Goal: Task Accomplishment & Management: Manage account settings

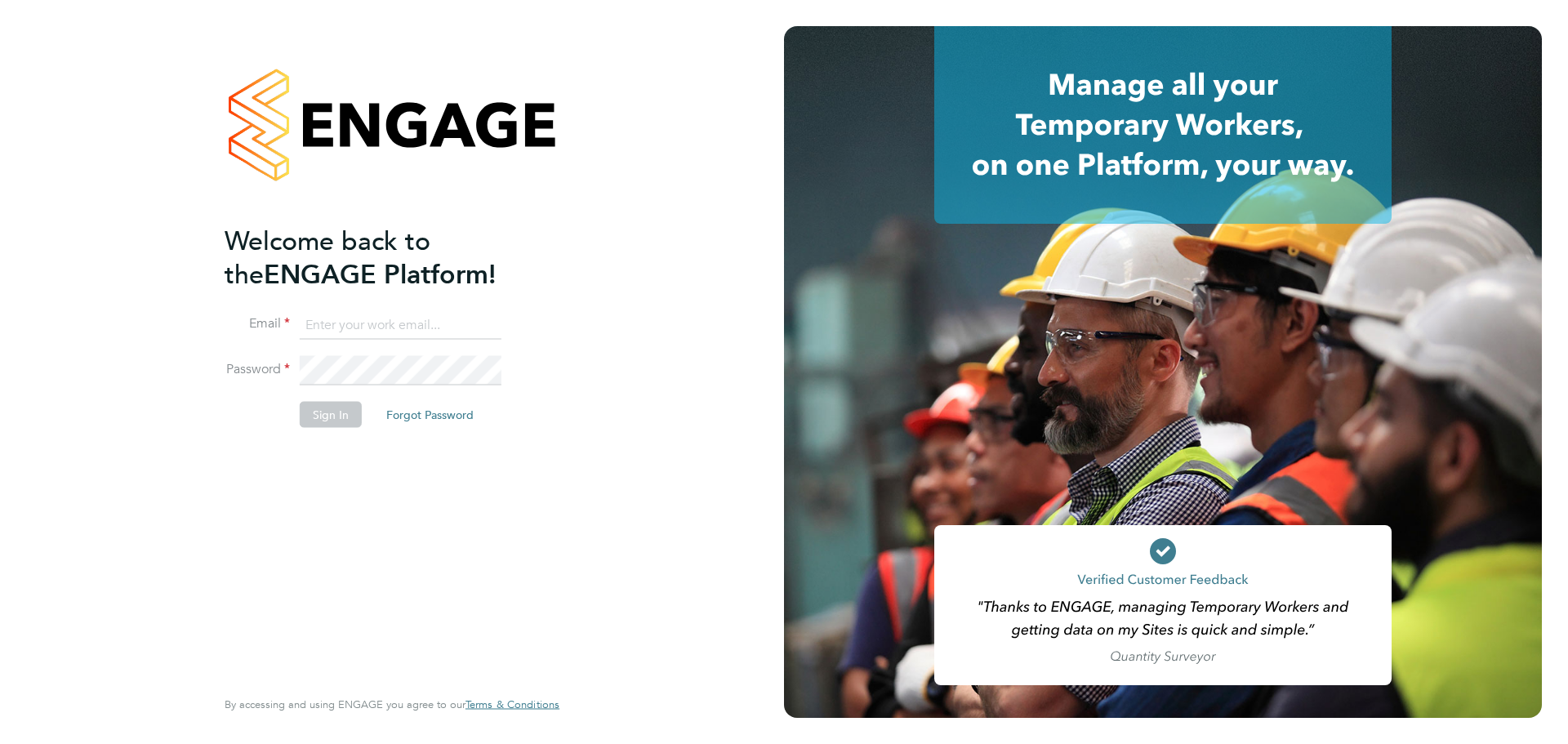
type input "nathan.kirkpatrick@uk.g4s.com"
click at [324, 416] on button "Sign In" at bounding box center [330, 415] width 62 height 27
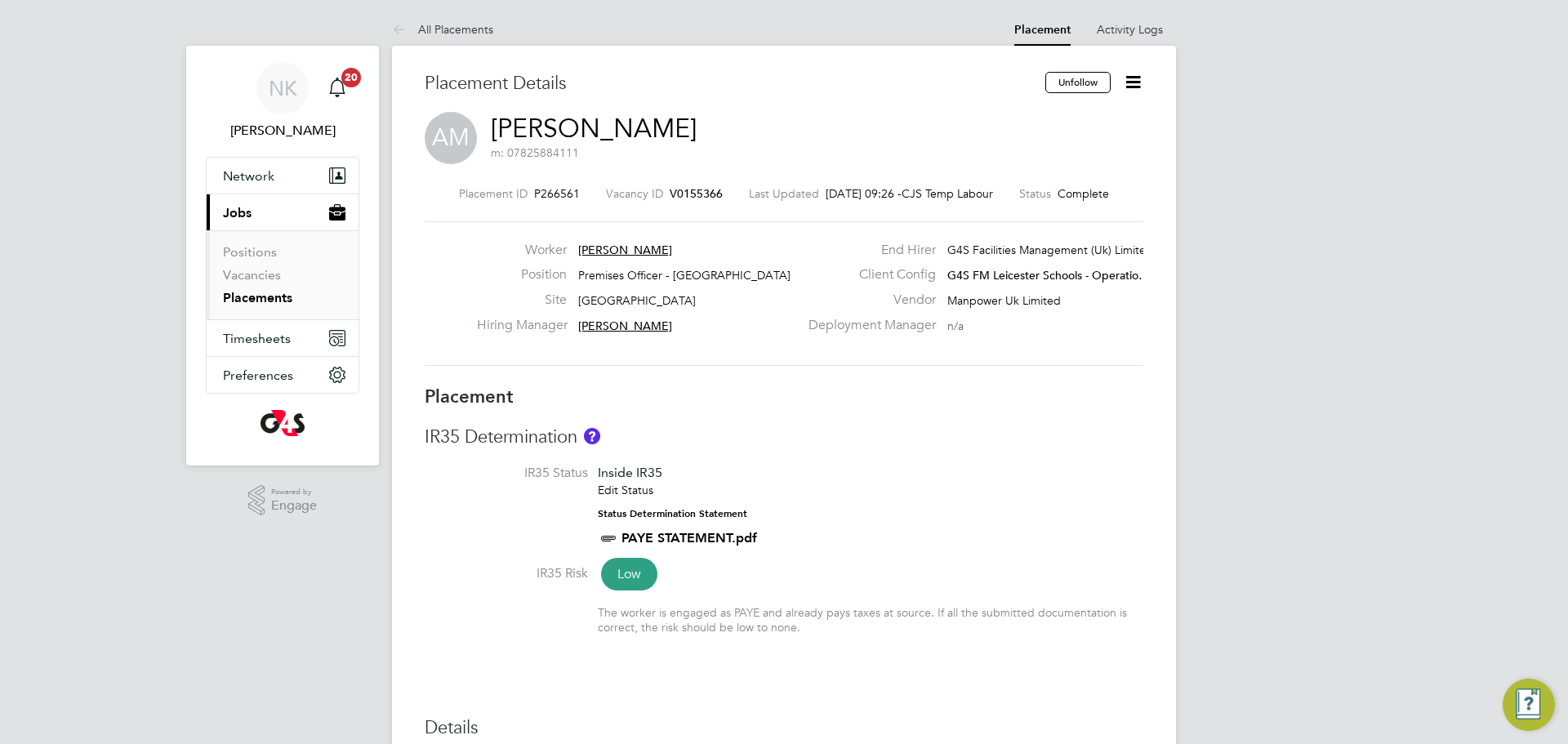
click at [274, 299] on link "Placements" at bounding box center [258, 297] width 69 height 15
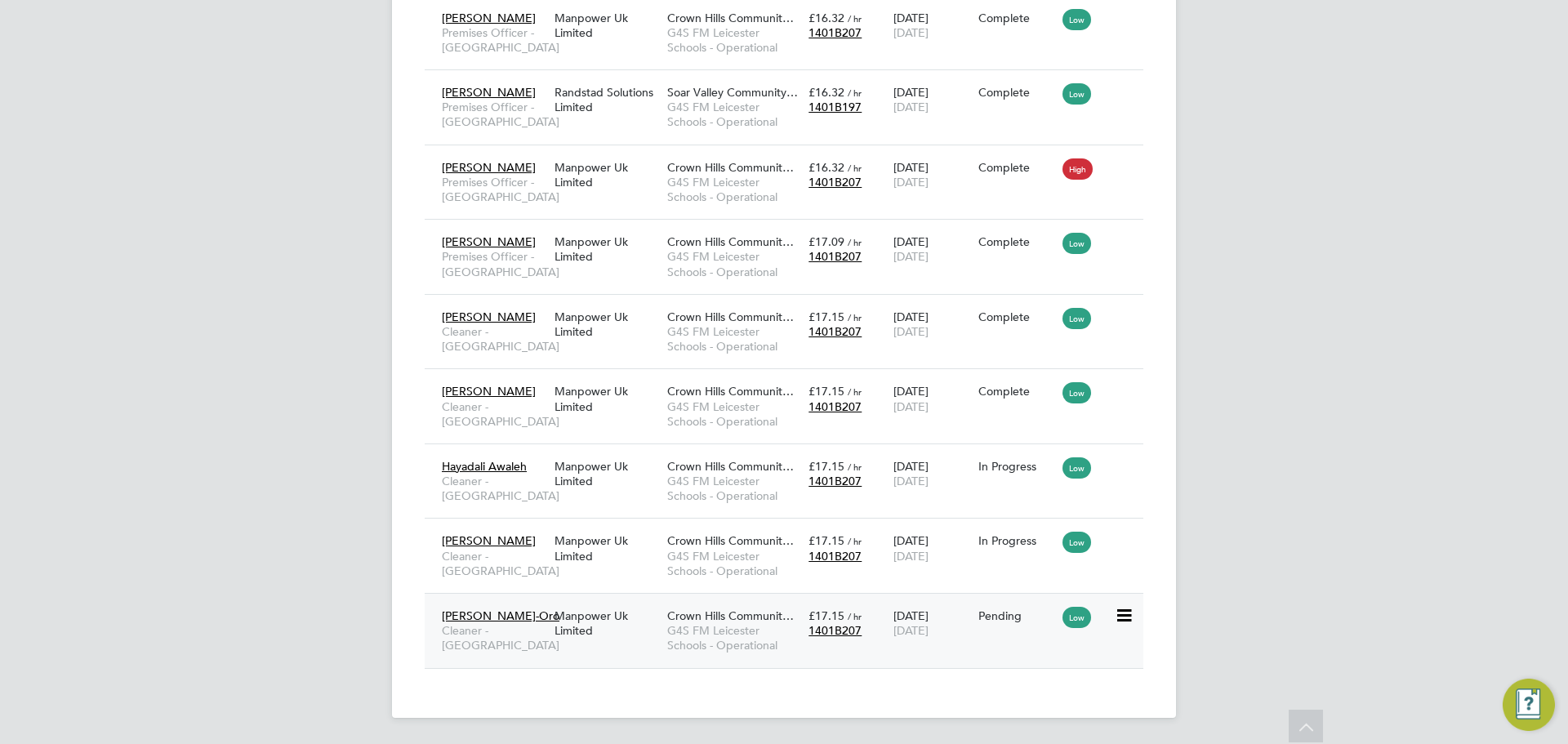
click at [508, 618] on span "[PERSON_NAME]-Oro" at bounding box center [501, 615] width 118 height 14
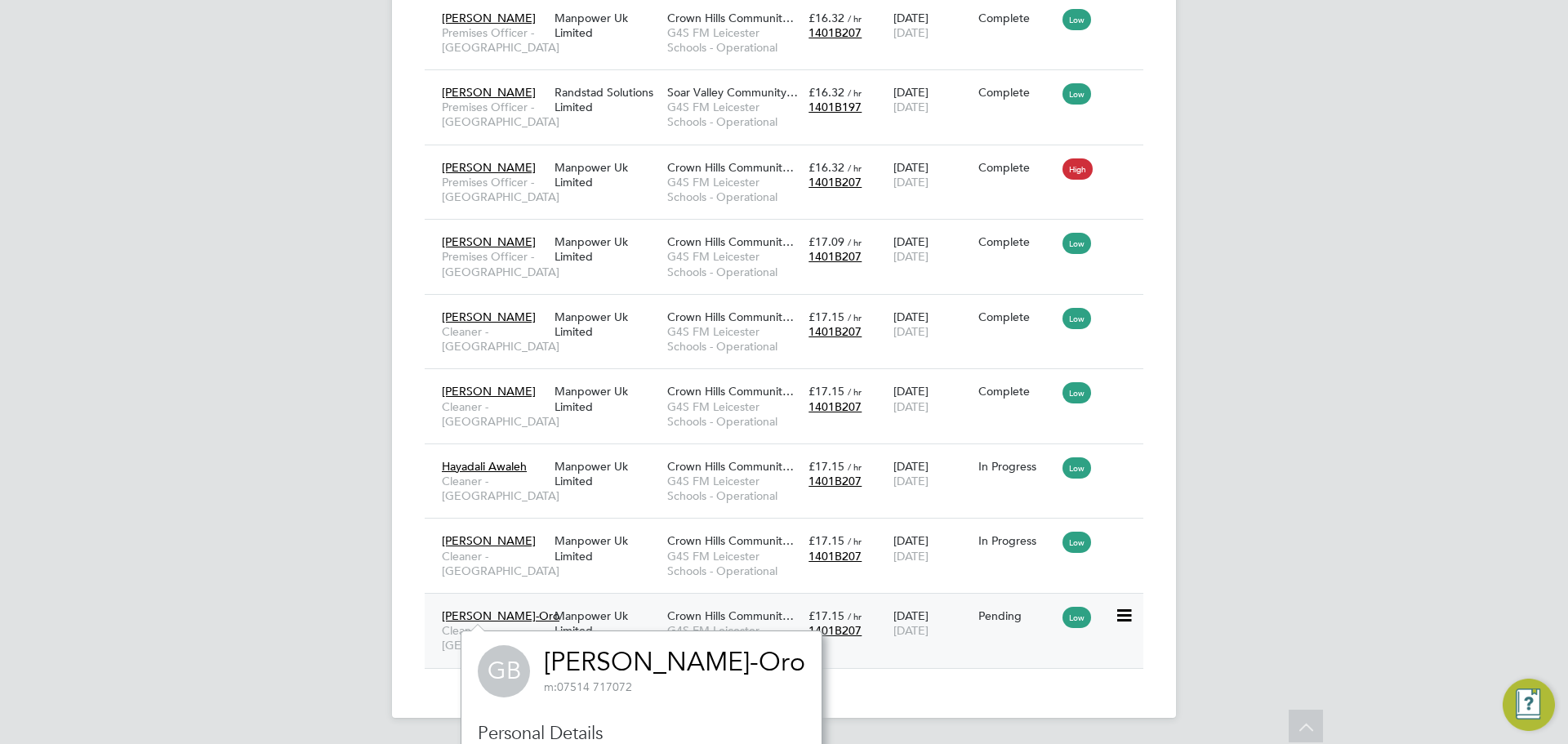
click at [505, 617] on span "[PERSON_NAME]-Oro" at bounding box center [501, 615] width 118 height 14
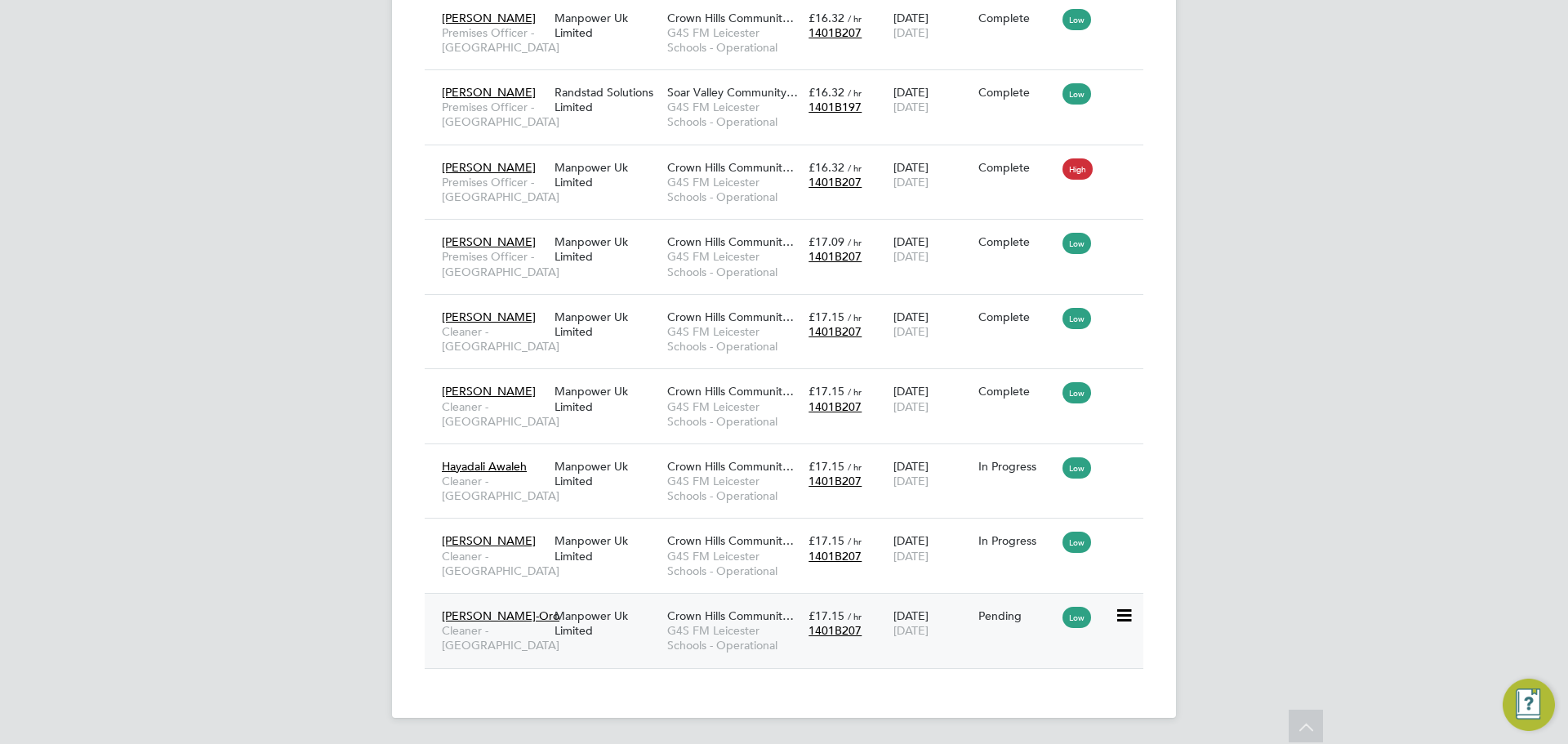
click at [505, 617] on span "[PERSON_NAME]-Oro" at bounding box center [501, 615] width 118 height 14
click at [841, 615] on span "£17.15" at bounding box center [827, 615] width 36 height 14
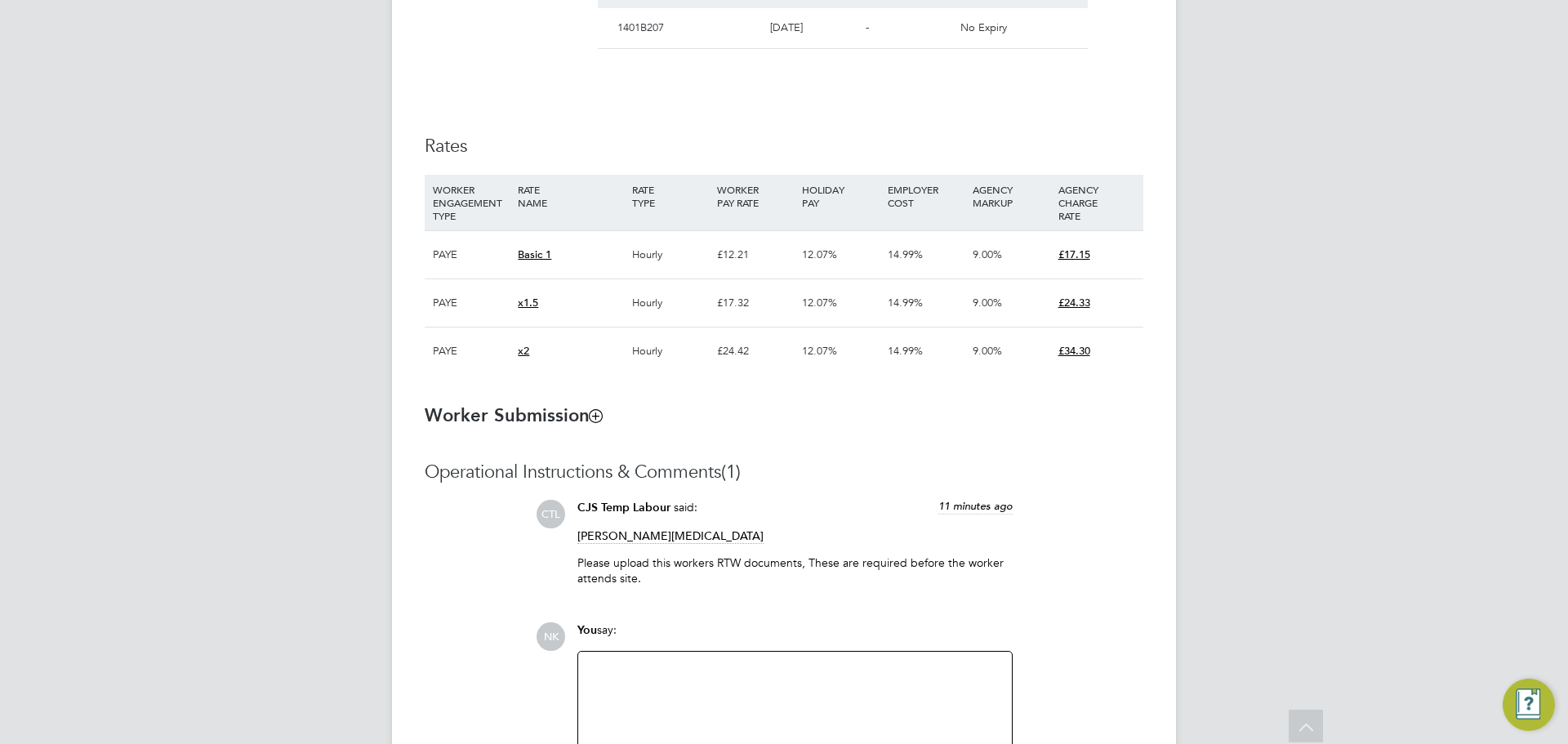
click at [595, 417] on icon at bounding box center [596, 415] width 12 height 12
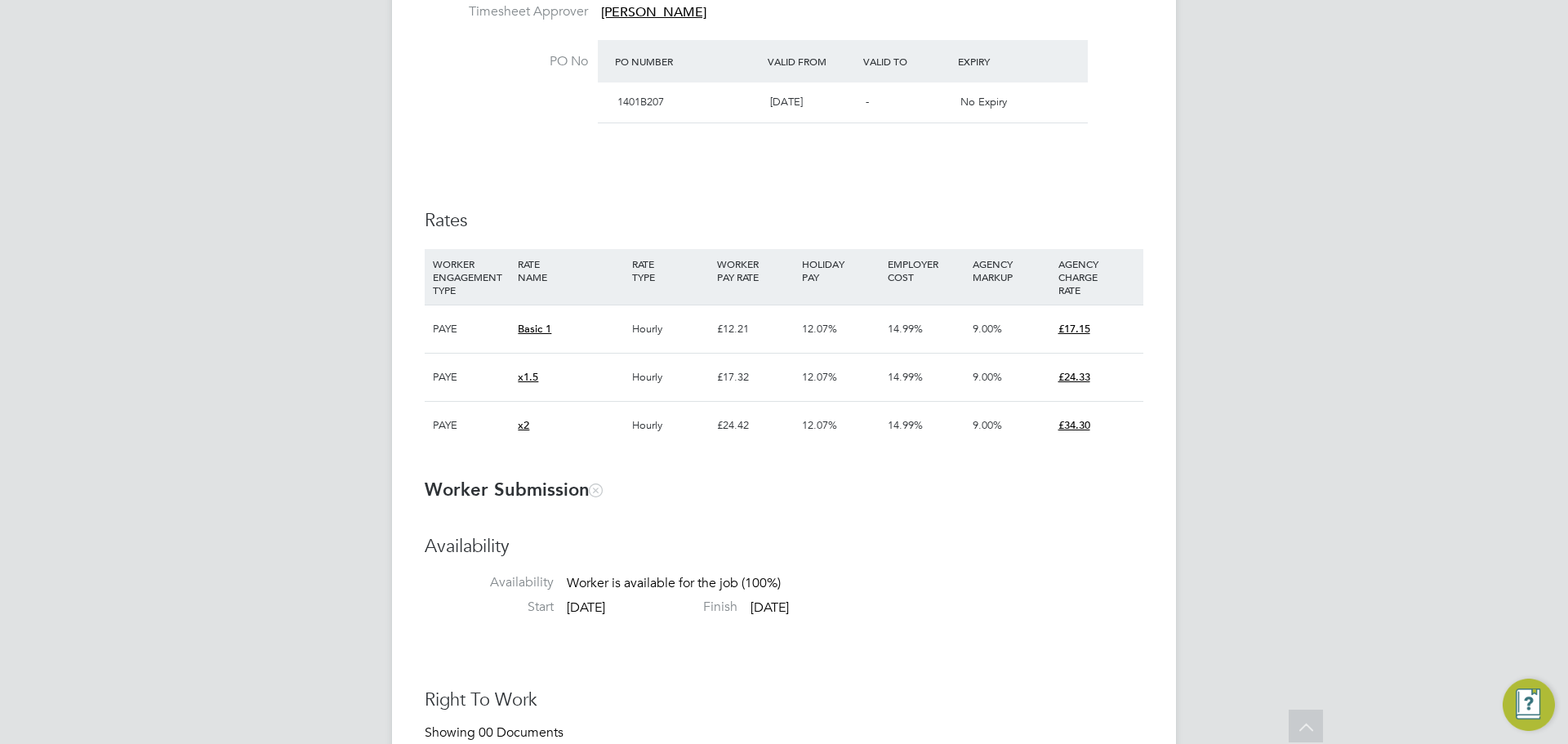
scroll to position [954, 0]
click at [595, 491] on icon at bounding box center [596, 487] width 12 height 12
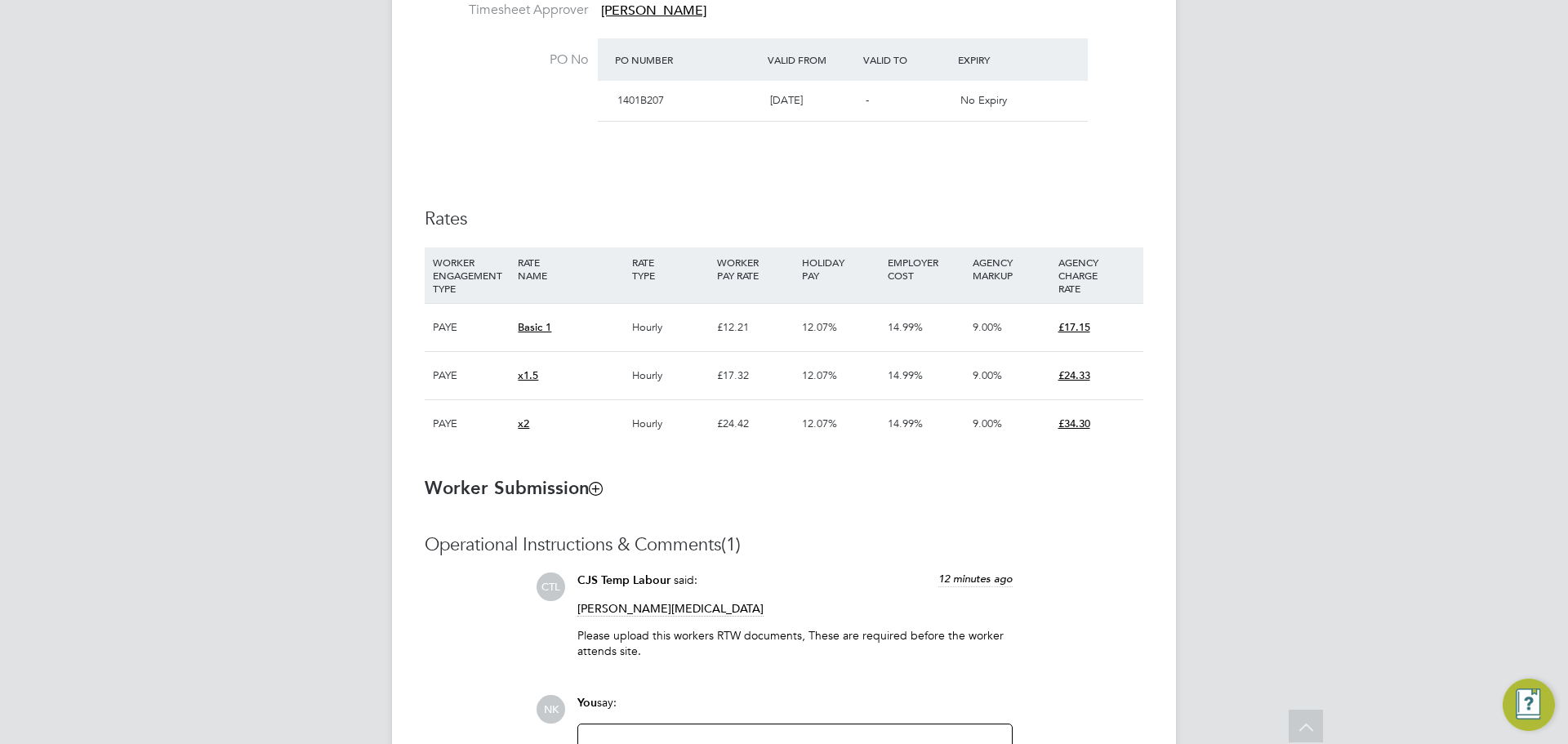
click at [602, 494] on icon at bounding box center [596, 487] width 12 height 12
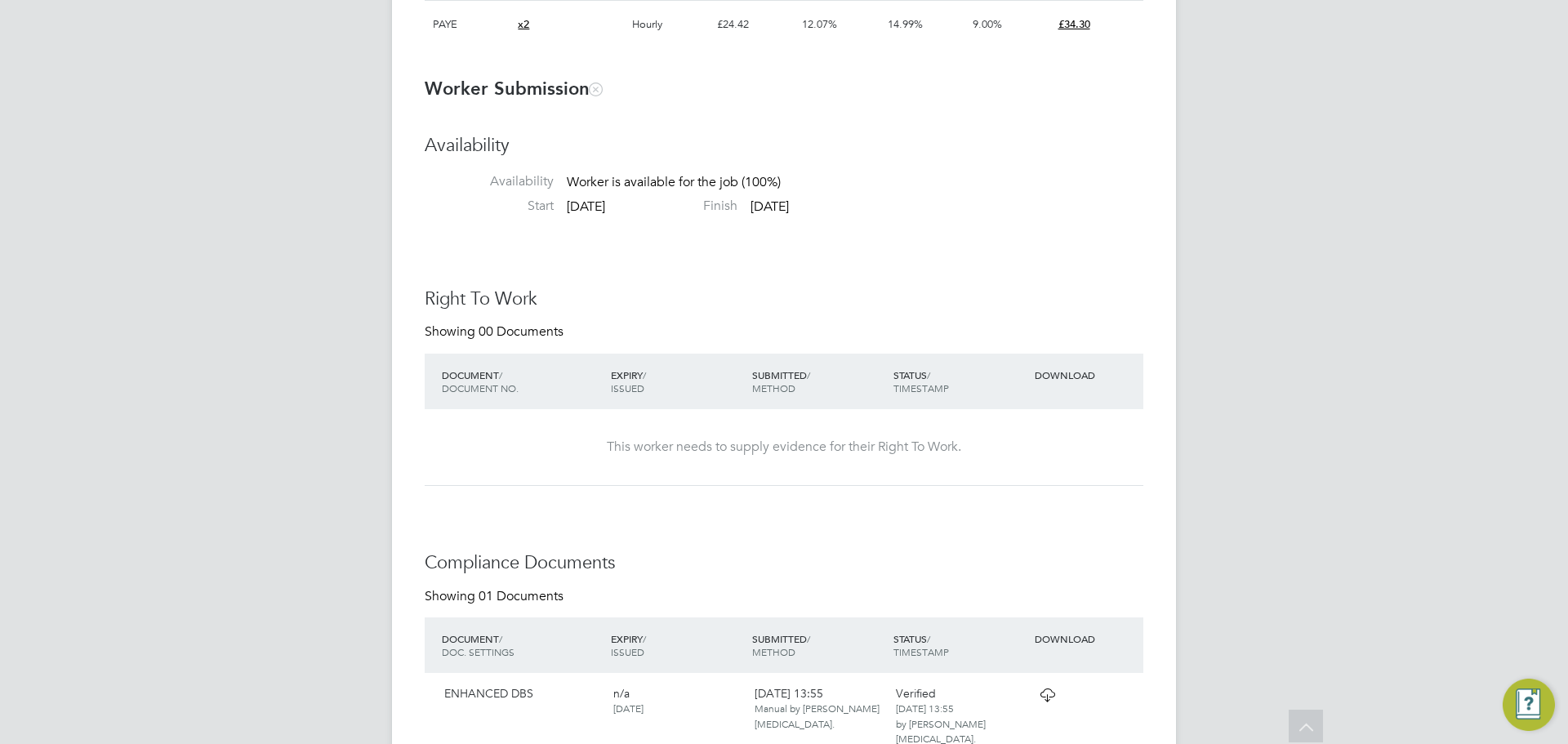
scroll to position [1354, 0]
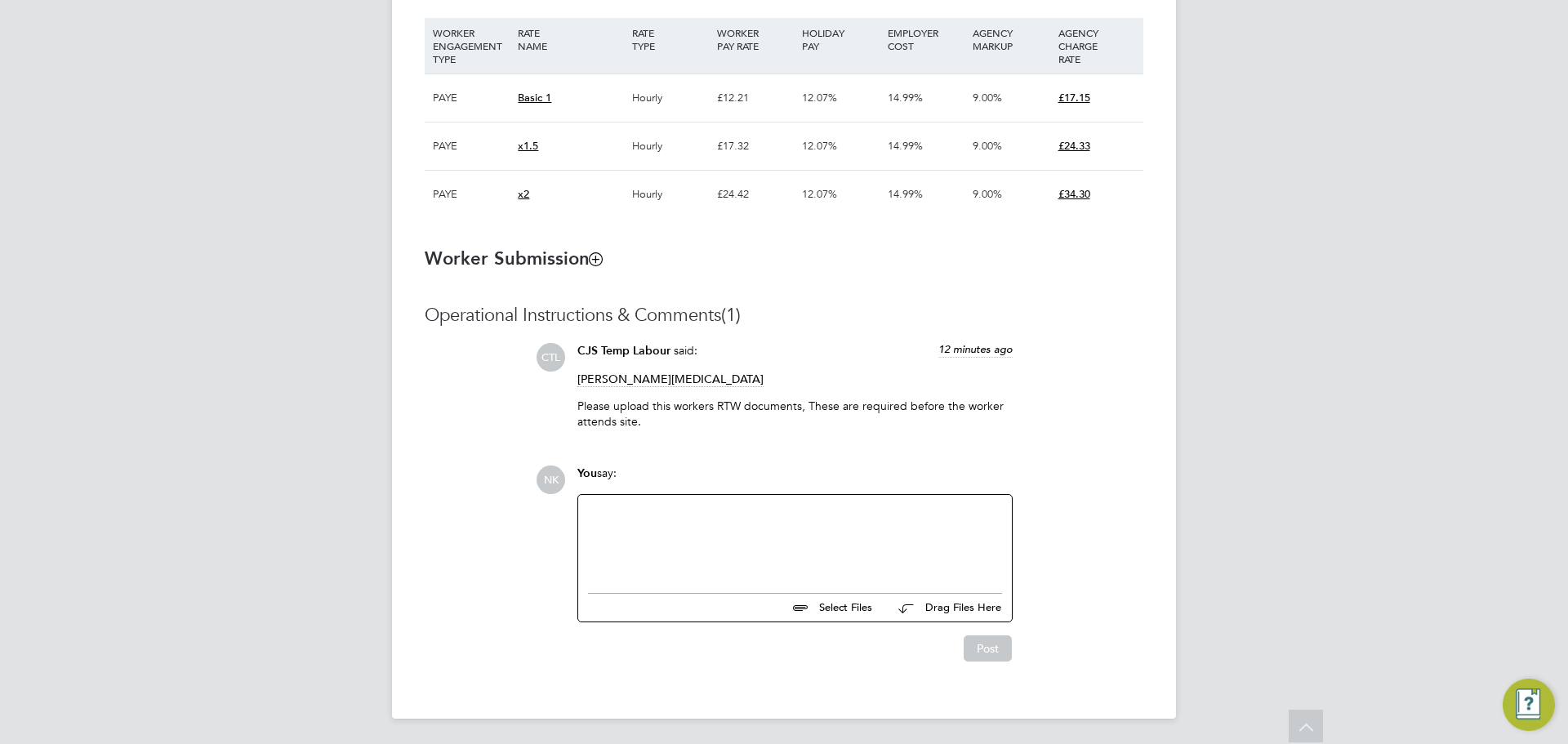
click at [591, 265] on icon at bounding box center [596, 258] width 12 height 12
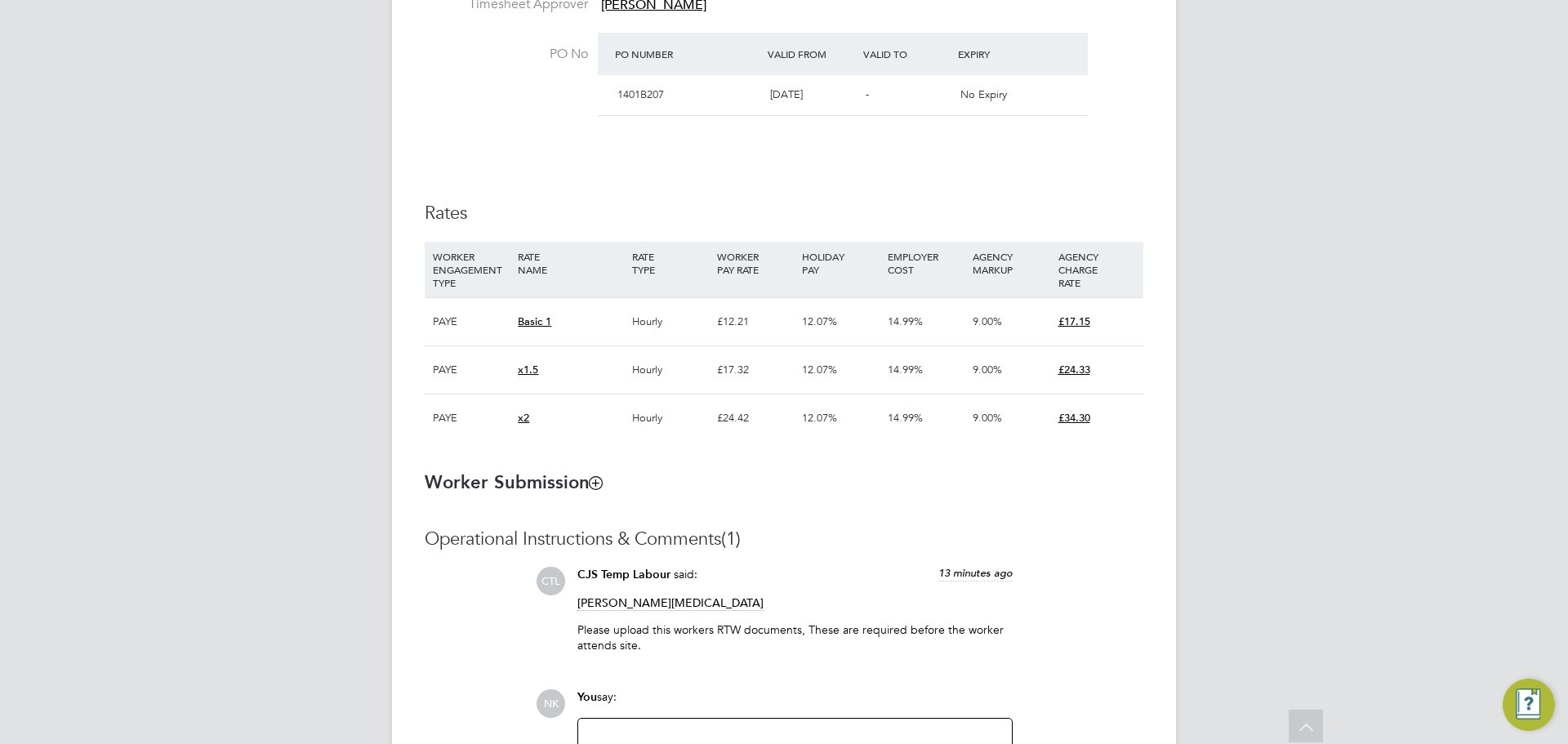
click at [602, 488] on icon at bounding box center [596, 482] width 12 height 12
